Goal: Task Accomplishment & Management: Use online tool/utility

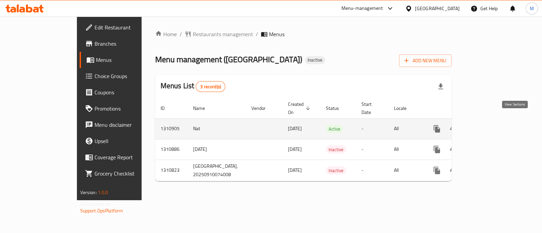
click at [489, 126] on icon "enhanced table" at bounding box center [486, 129] width 6 height 6
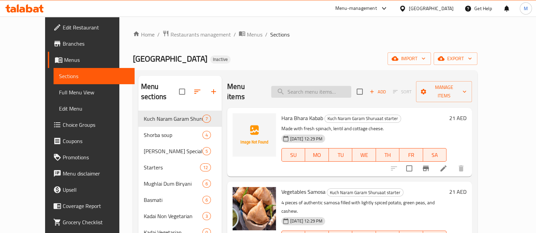
click at [316, 89] on input "search" at bounding box center [311, 92] width 80 height 12
paste input "Murgh Xacuti"
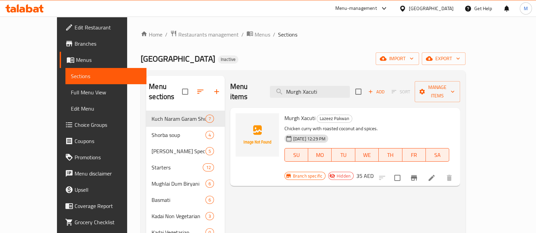
type input "Murgh Xacuti"
click at [417, 175] on icon "Branch-specific-item" at bounding box center [414, 177] width 6 height 5
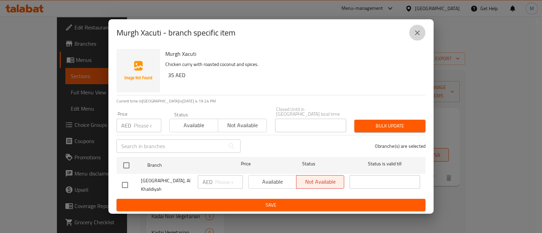
click at [412, 34] on button "close" at bounding box center [417, 33] width 16 height 16
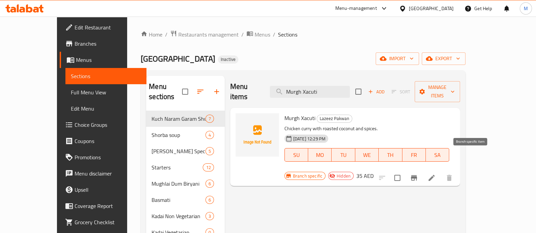
click at [418, 174] on icon "Branch-specific-item" at bounding box center [414, 178] width 8 height 8
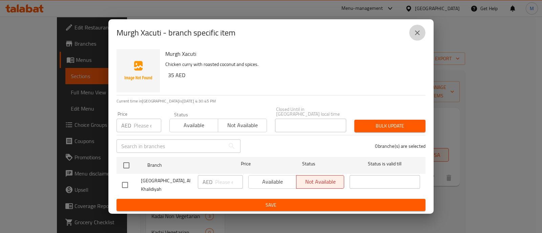
click at [416, 33] on icon "close" at bounding box center [417, 32] width 5 height 5
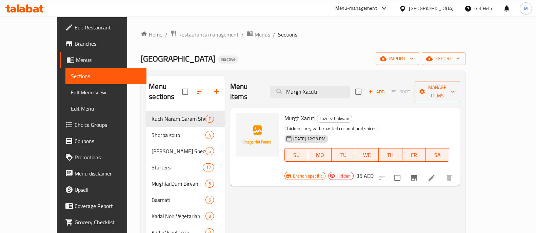
click at [178, 35] on span "Restaurants management" at bounding box center [208, 34] width 60 height 8
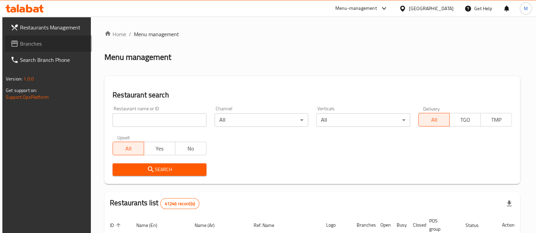
click at [48, 43] on span "Branches" at bounding box center [53, 44] width 66 height 8
